Goal: Task Accomplishment & Management: Complete application form

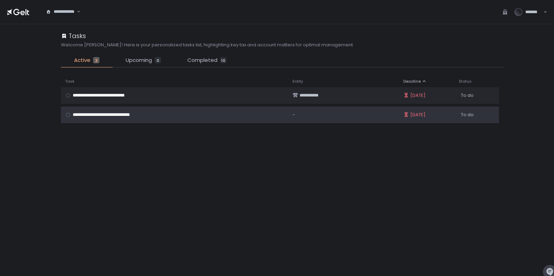
click at [161, 115] on div "**********" at bounding box center [174, 115] width 219 height 6
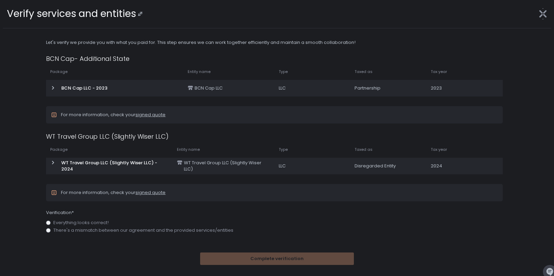
scroll to position [2, 0]
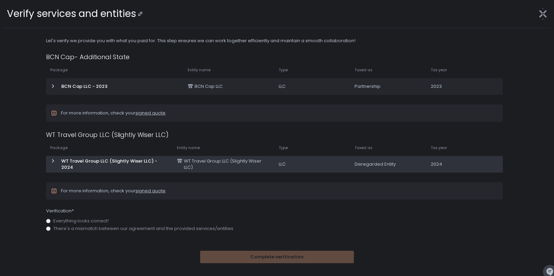
click at [55, 161] on icon at bounding box center [53, 161] width 6 height 6
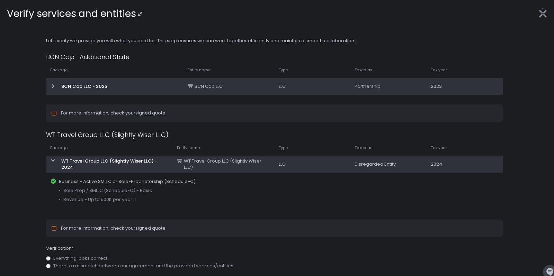
click at [53, 89] on div at bounding box center [53, 86] width 6 height 6
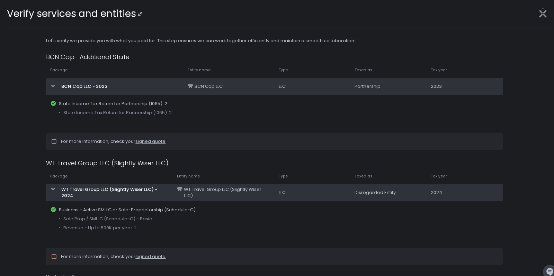
click at [53, 89] on div at bounding box center [53, 86] width 6 height 6
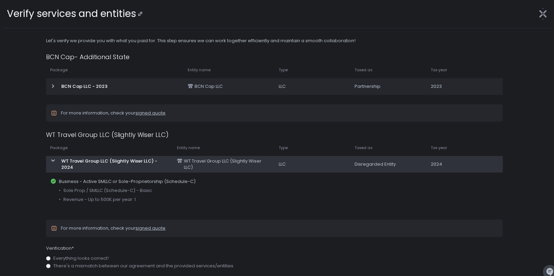
click at [53, 160] on icon at bounding box center [53, 161] width 6 height 6
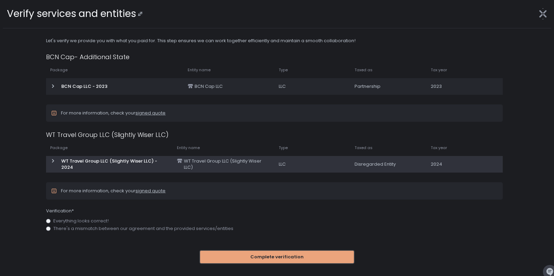
click at [269, 260] on button "Complete verification" at bounding box center [277, 257] width 154 height 12
